Goal: Check status: Check status

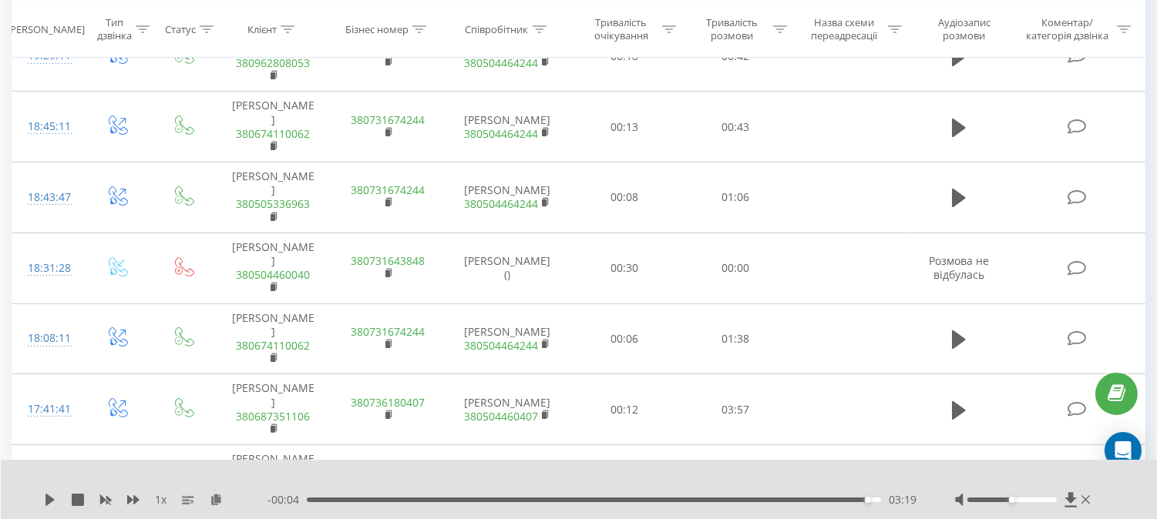
scroll to position [866, 0]
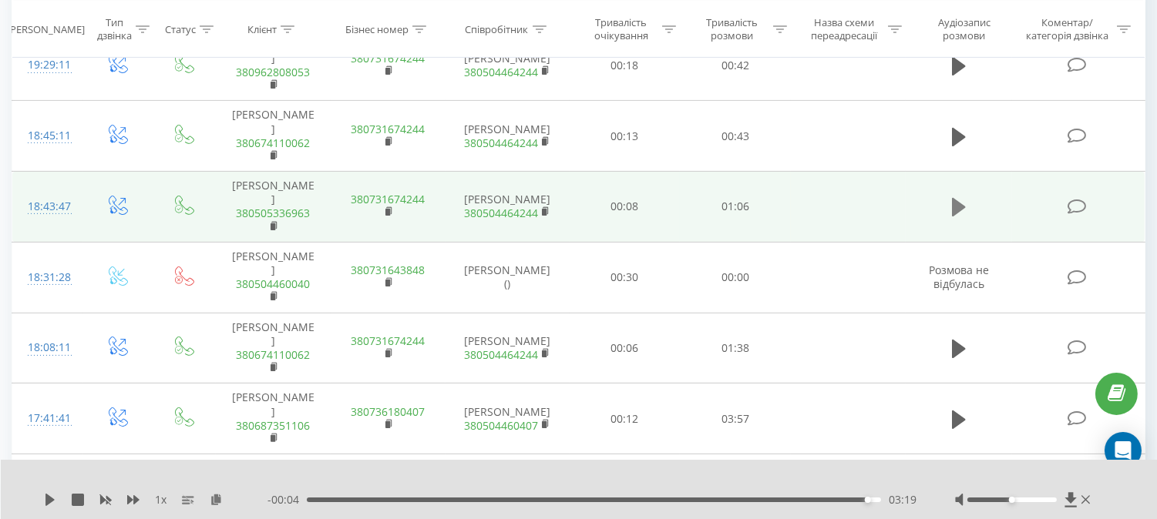
click at [955, 198] on icon at bounding box center [959, 207] width 14 height 18
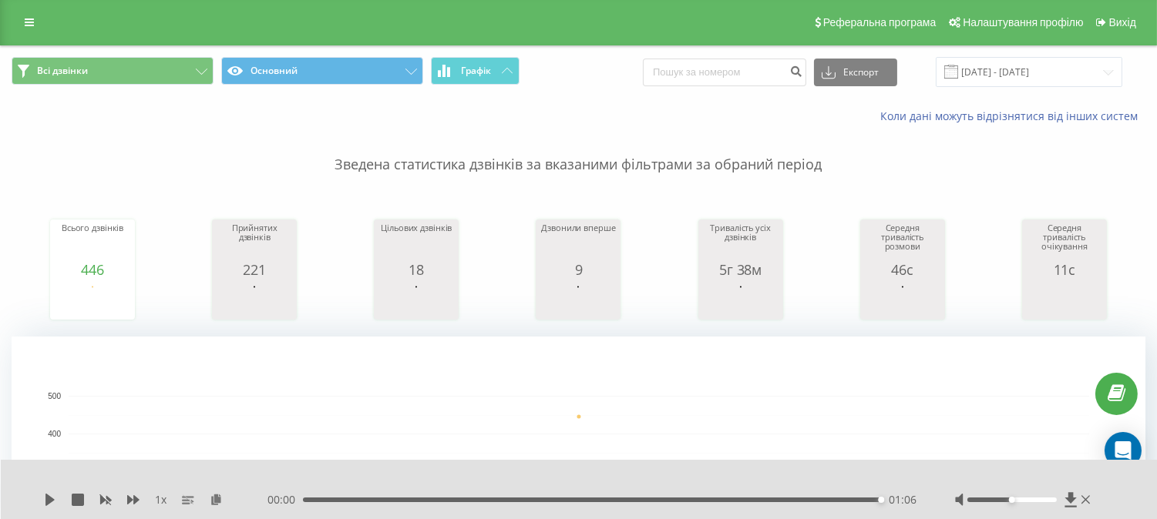
scroll to position [0, 0]
click at [1056, 71] on input "[DATE] - [DATE]" at bounding box center [1028, 73] width 186 height 30
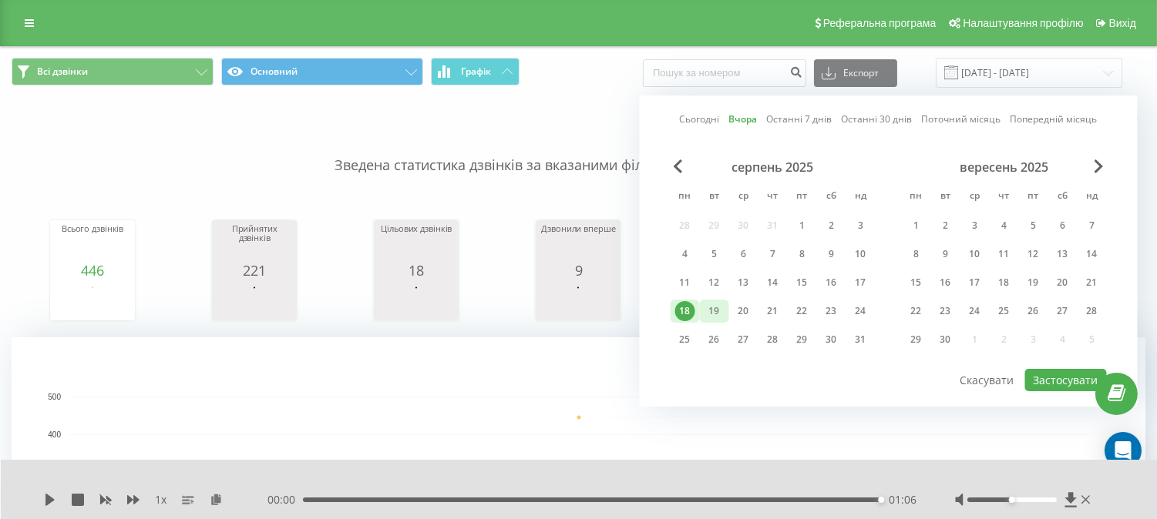
click at [714, 311] on div "19" at bounding box center [714, 311] width 20 height 20
click at [1050, 381] on button "Застосувати" at bounding box center [1066, 380] width 82 height 22
type input "[DATE] - [DATE]"
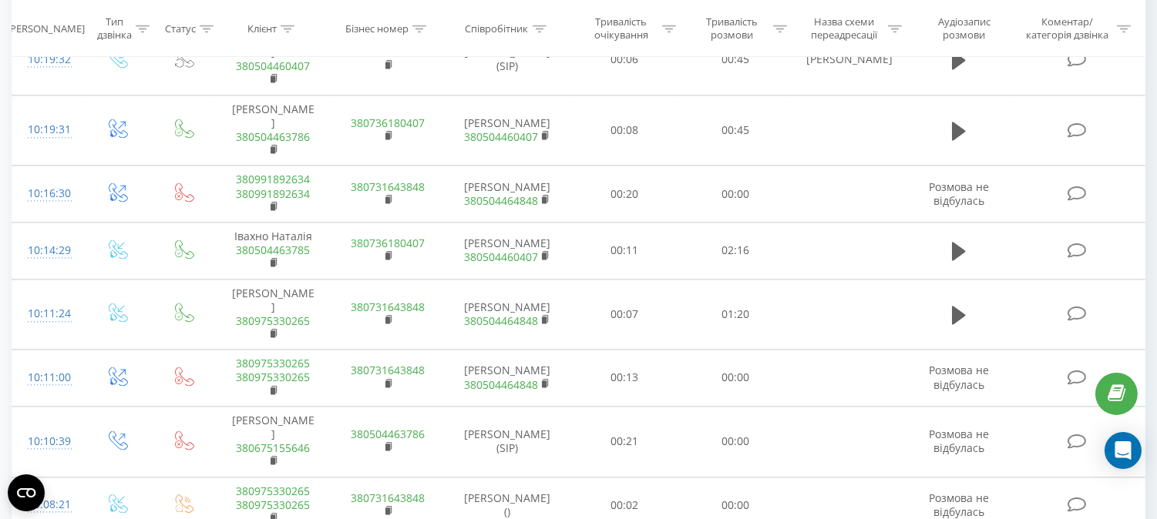
scroll to position [6419, 0]
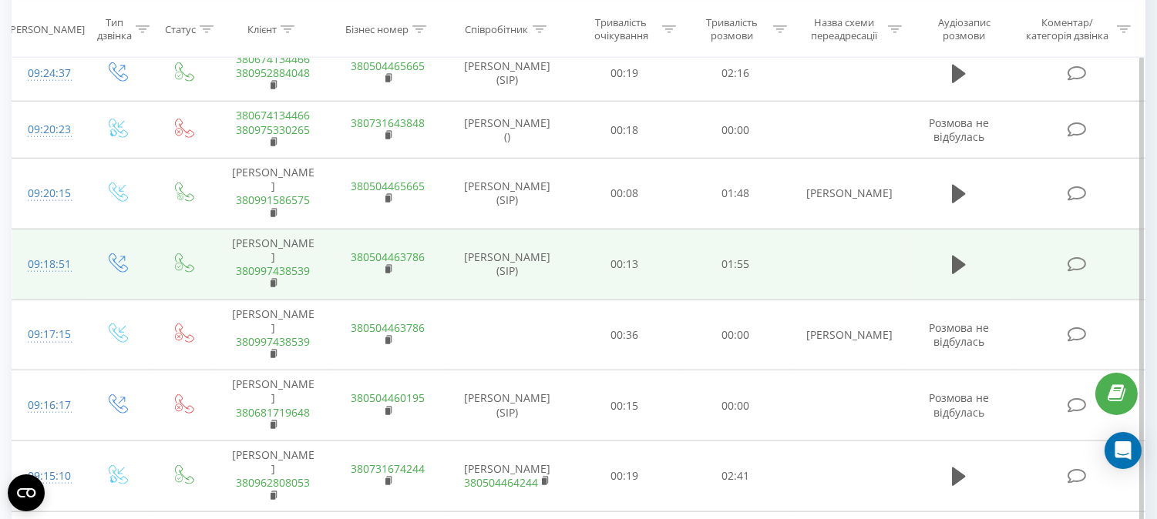
scroll to position [3500, 0]
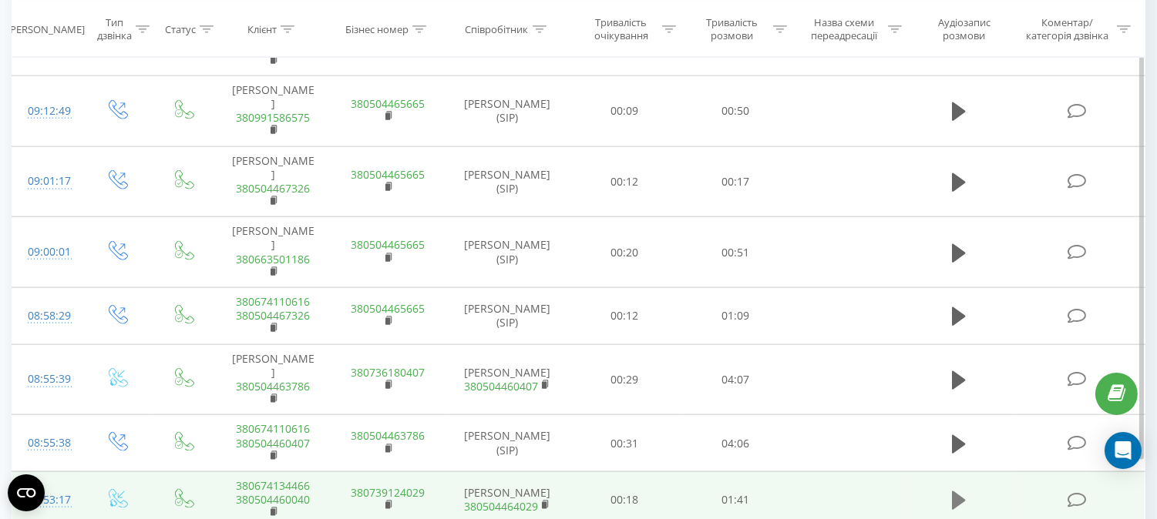
click at [962, 492] on icon at bounding box center [959, 501] width 14 height 18
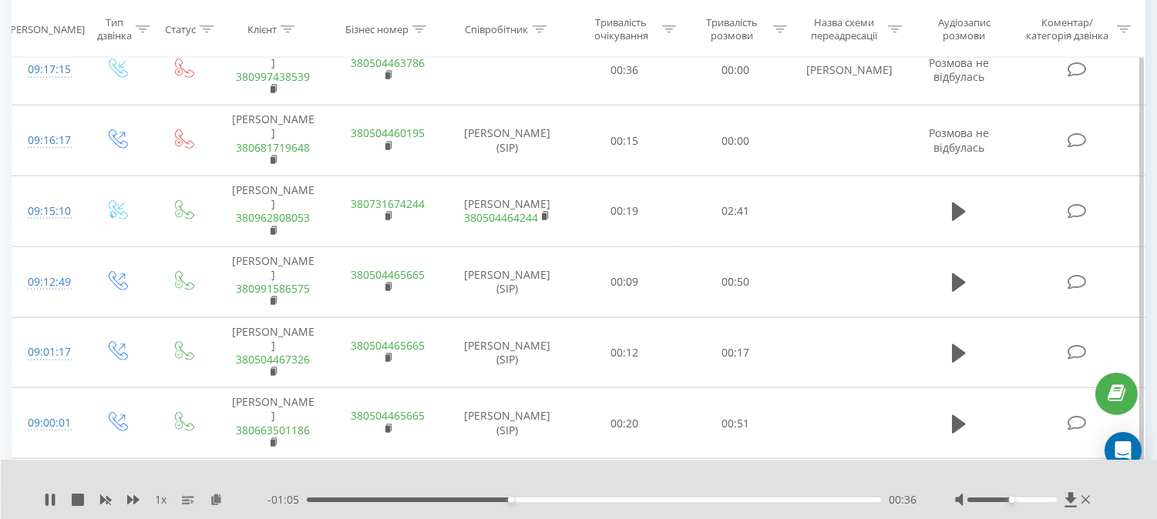
scroll to position [3242, 0]
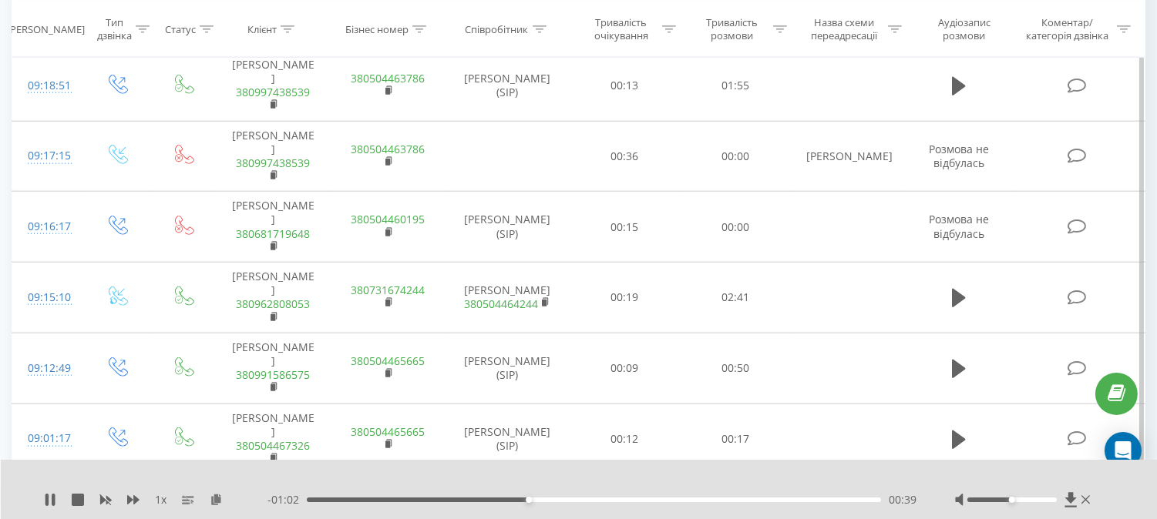
click at [273, 519] on icon at bounding box center [274, 529] width 8 height 11
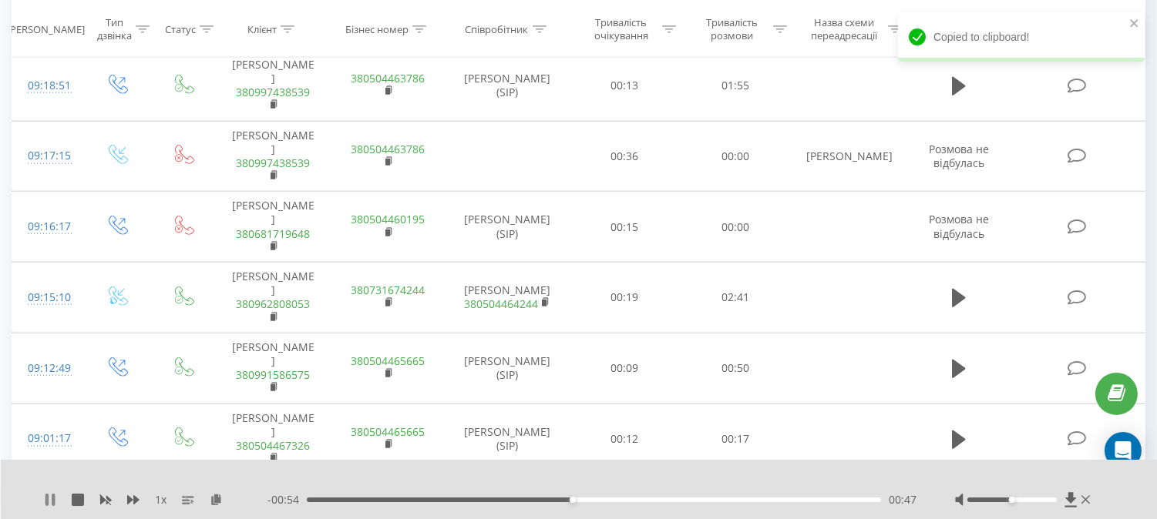
click at [51, 497] on icon at bounding box center [50, 500] width 12 height 12
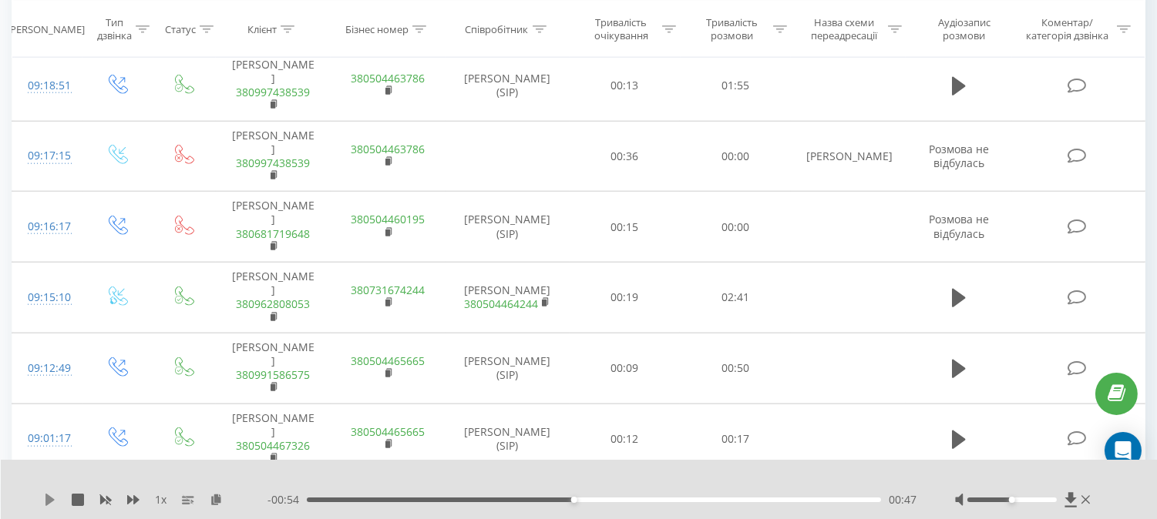
click at [46, 498] on icon at bounding box center [49, 500] width 9 height 12
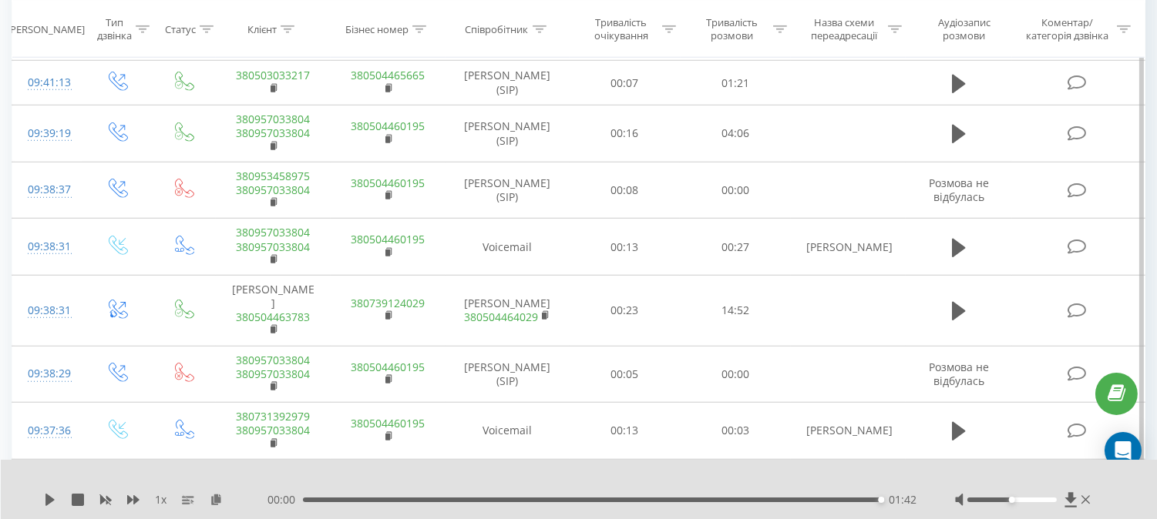
scroll to position [2215, 0]
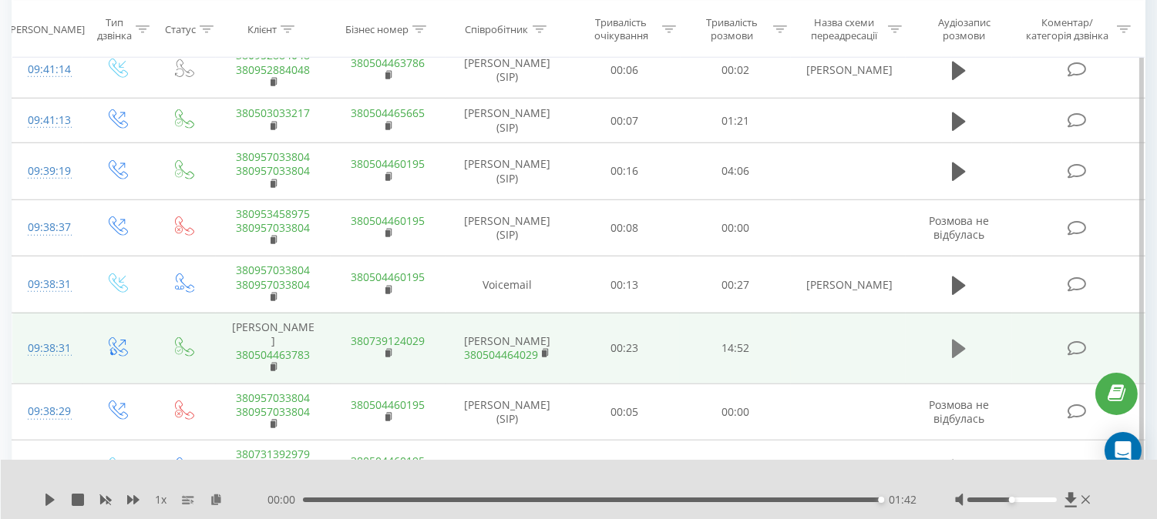
click at [959, 338] on icon at bounding box center [959, 349] width 14 height 22
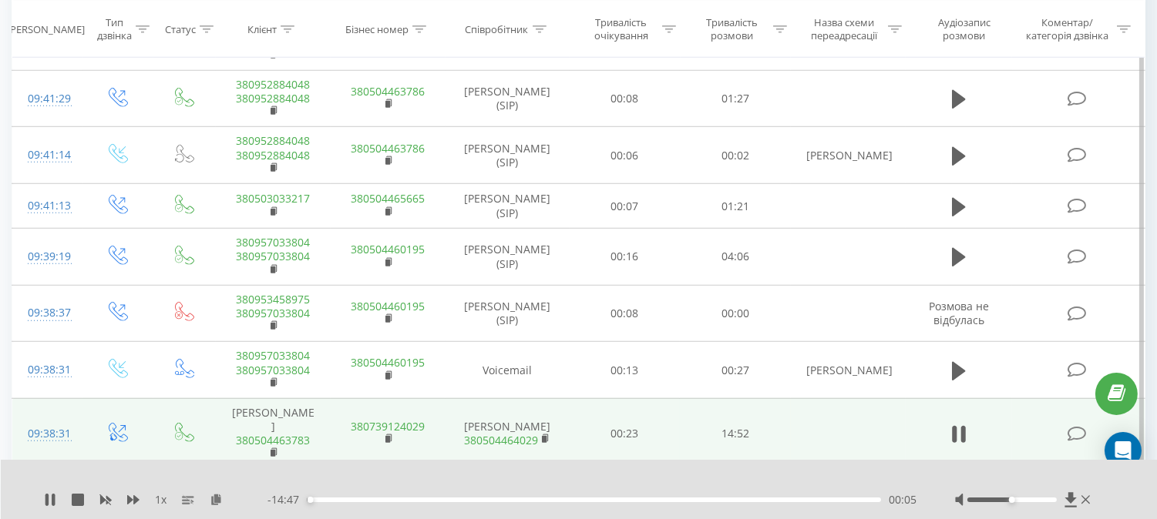
scroll to position [2044, 0]
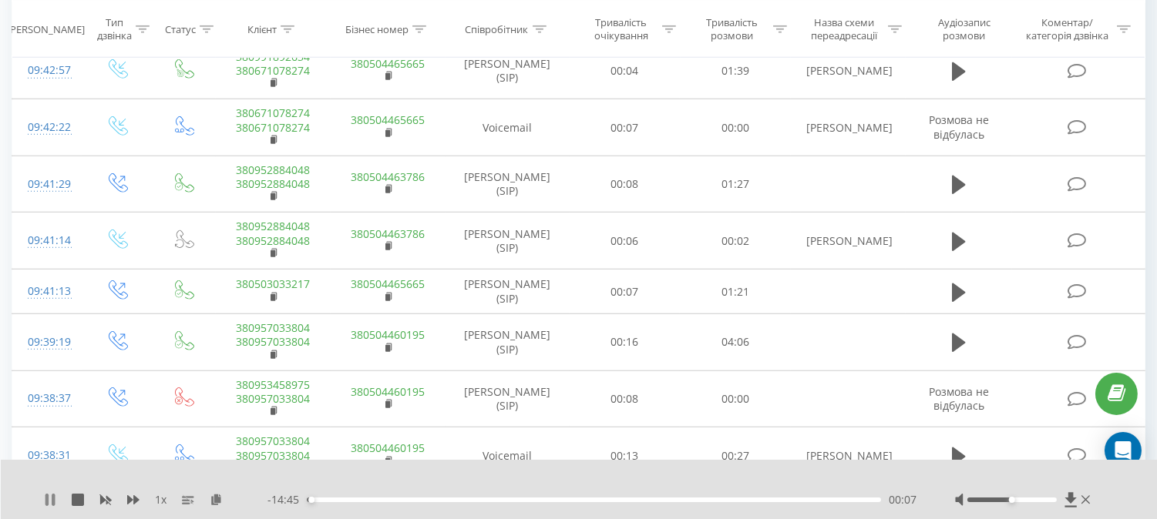
click at [49, 498] on icon at bounding box center [50, 500] width 12 height 12
